Goal: Information Seeking & Learning: Get advice/opinions

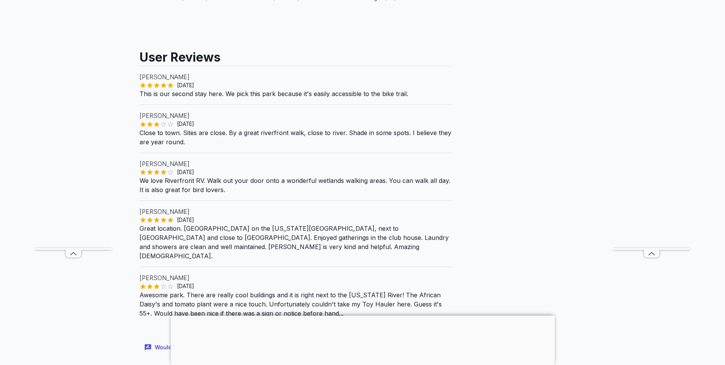
scroll to position [688, 0]
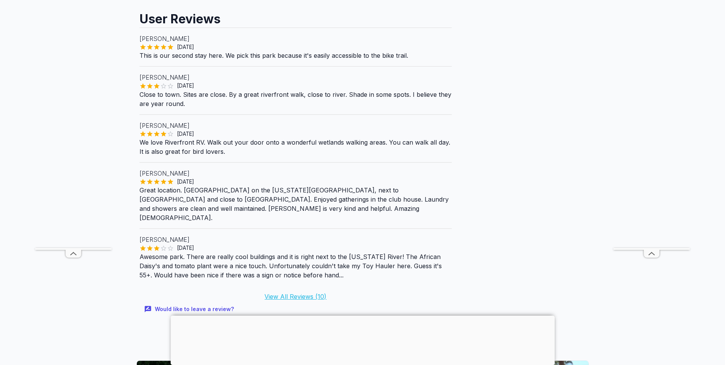
click at [278, 292] on link "View All Reviews ( 10 )" at bounding box center [295, 296] width 62 height 8
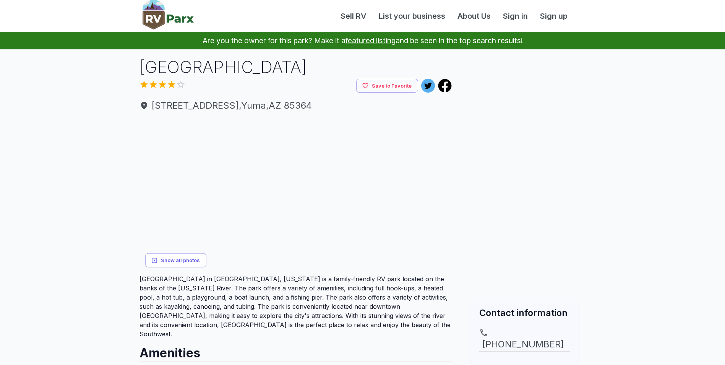
scroll to position [722, 0]
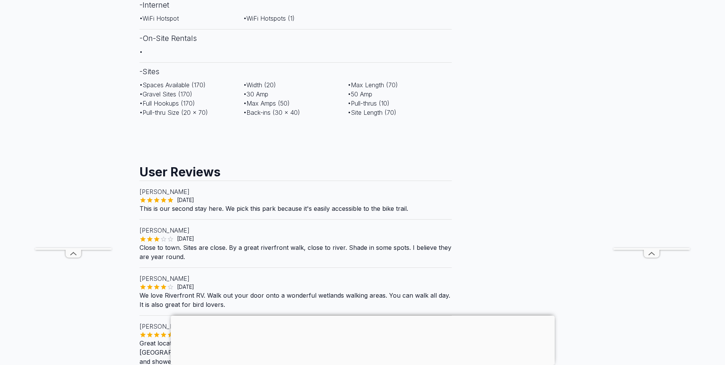
scroll to position [726, 0]
